Goal: Information Seeking & Learning: Stay updated

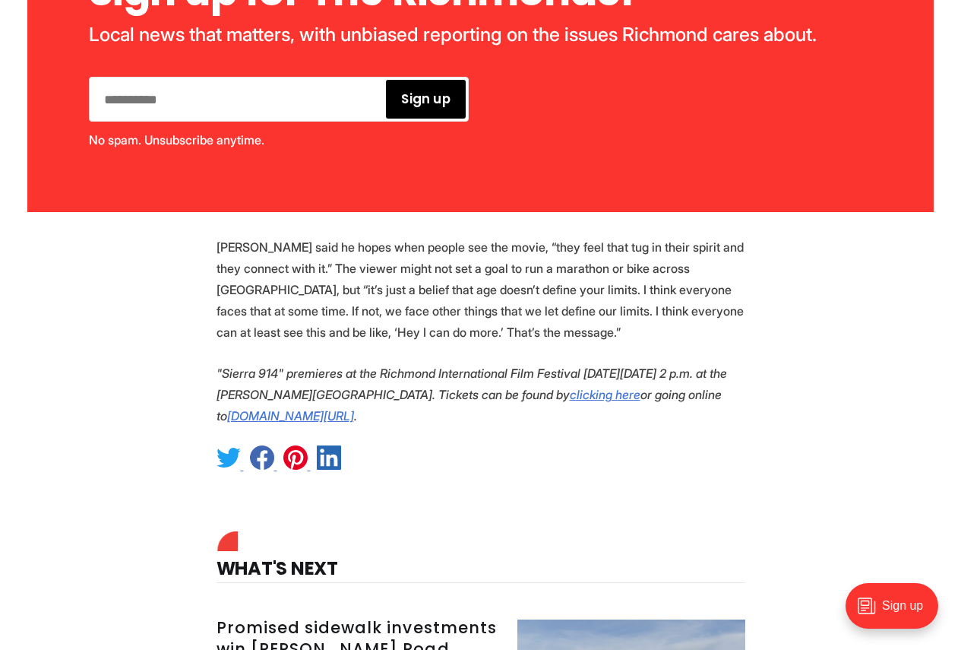
scroll to position [3647, 0]
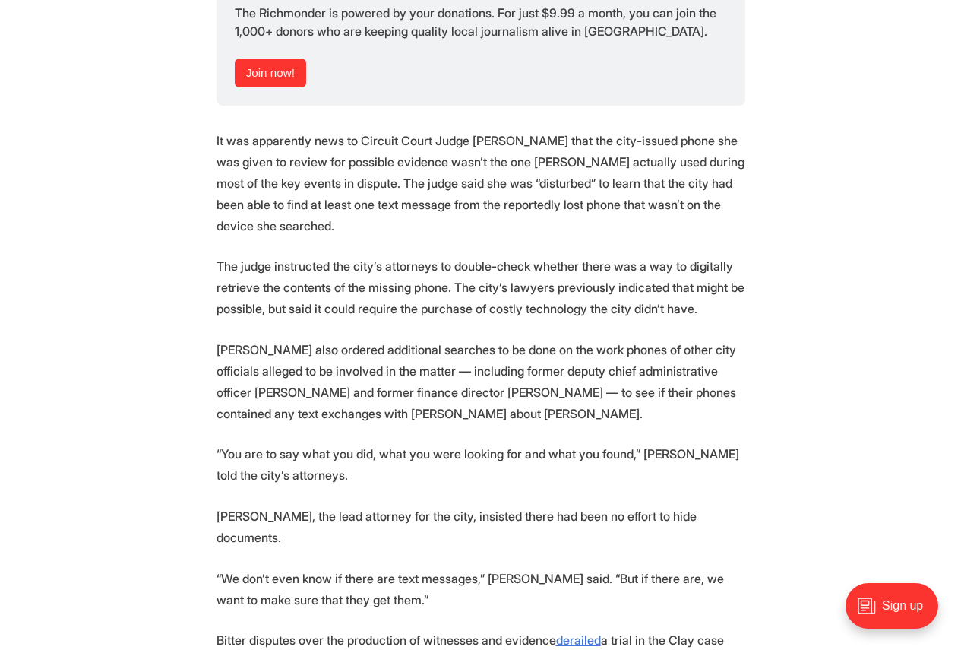
scroll to position [1976, 0]
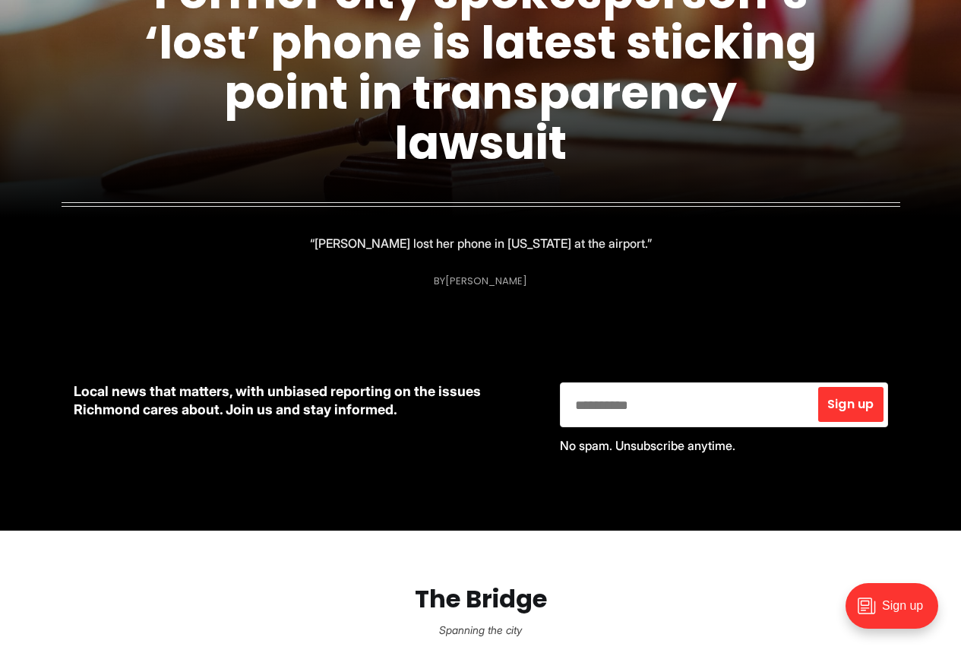
scroll to position [912, 0]
